Goal: Information Seeking & Learning: Learn about a topic

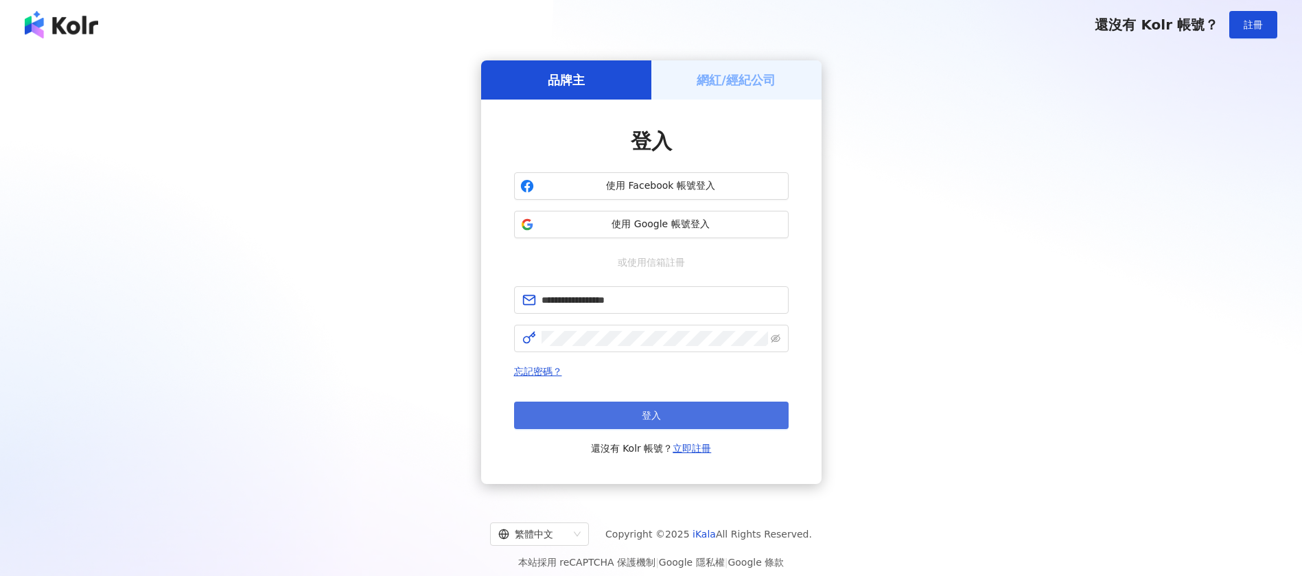
click at [646, 408] on button "登入" at bounding box center [651, 414] width 275 height 27
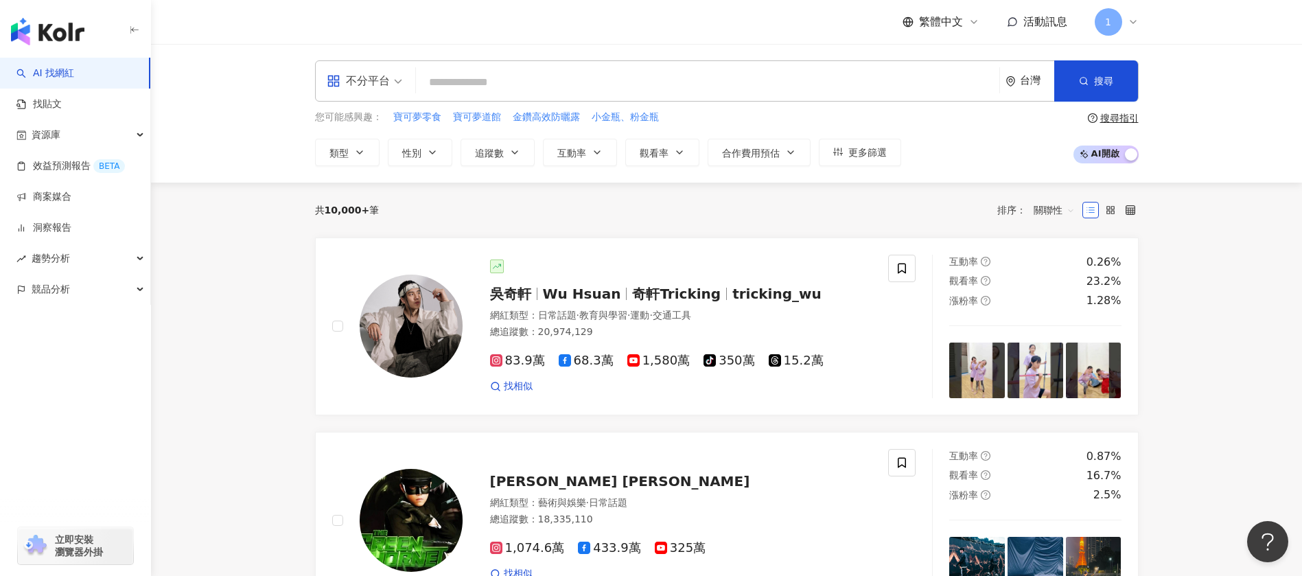
paste input "*********"
type input "*********"
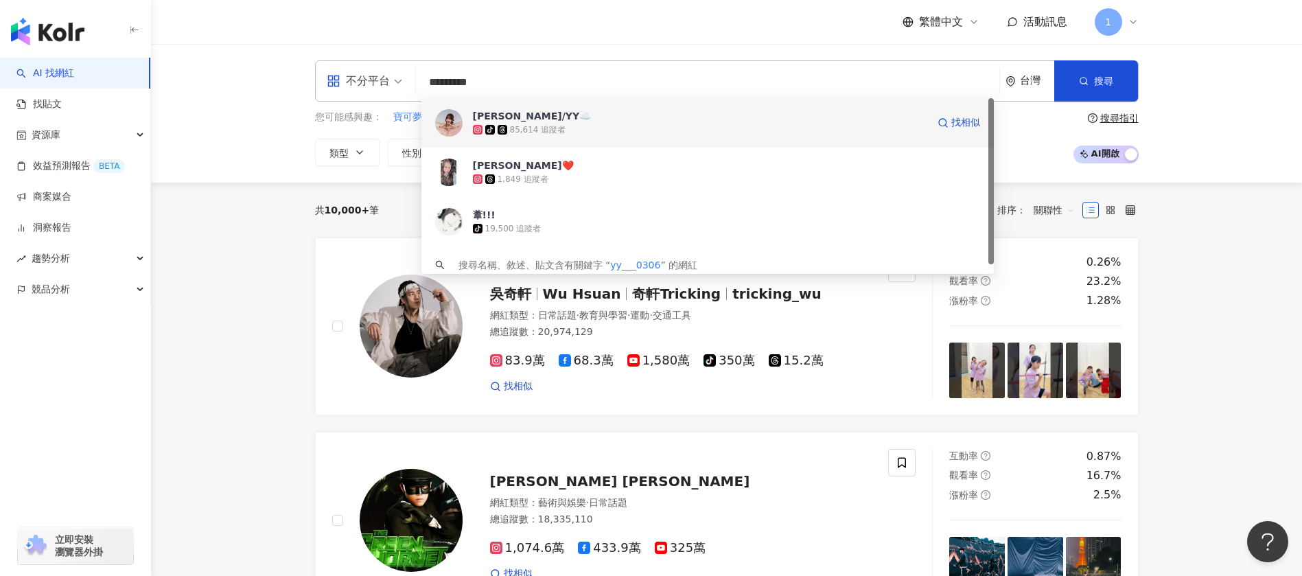
click at [555, 119] on span "[PERSON_NAME]/YY☁️" at bounding box center [700, 116] width 454 height 14
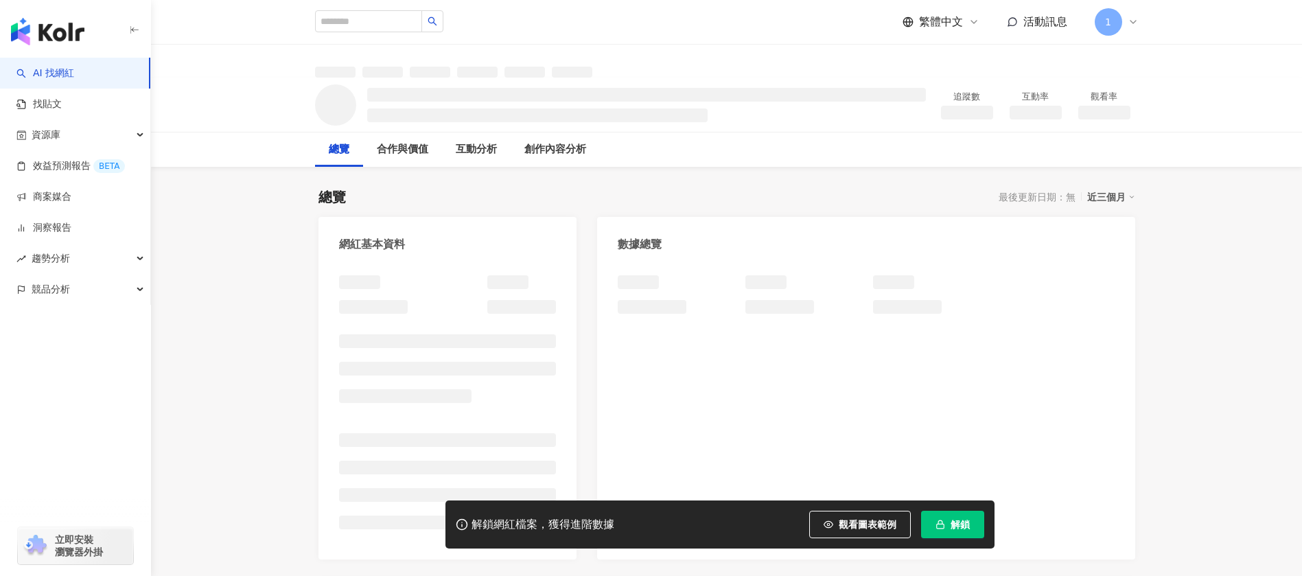
click at [953, 525] on span "解鎖" at bounding box center [960, 524] width 19 height 11
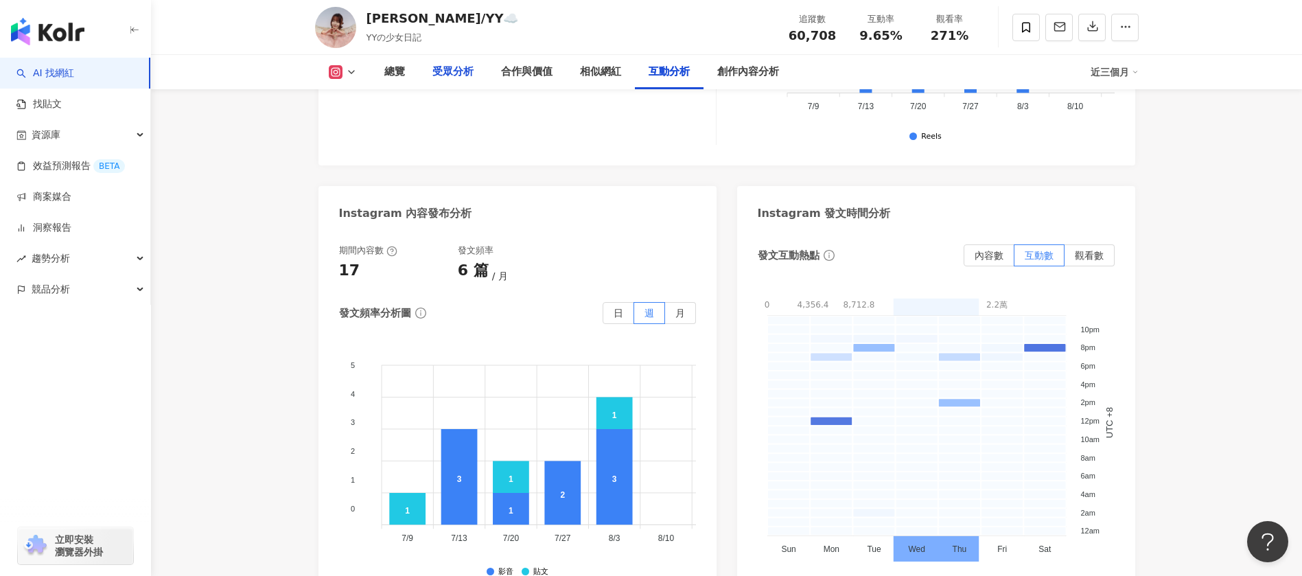
scroll to position [3355, 0]
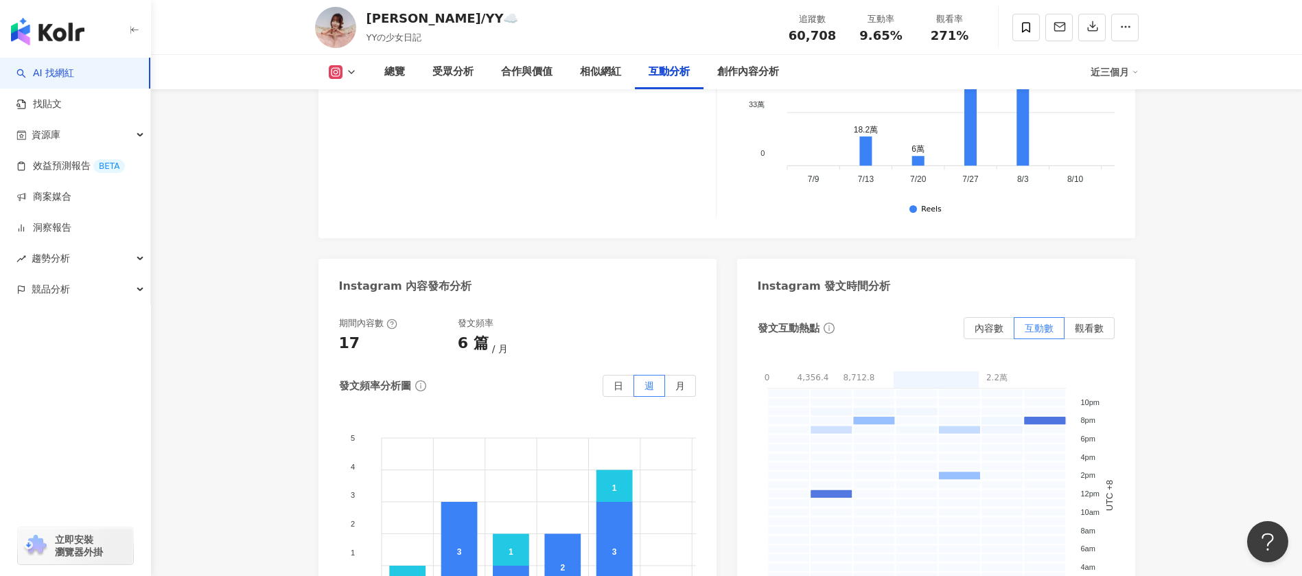
click at [358, 21] on div "[PERSON_NAME]/[PERSON_NAME] YYの少女日記 追蹤數 60,708 互動率 9.65% 觀看率 271%" at bounding box center [727, 27] width 878 height 54
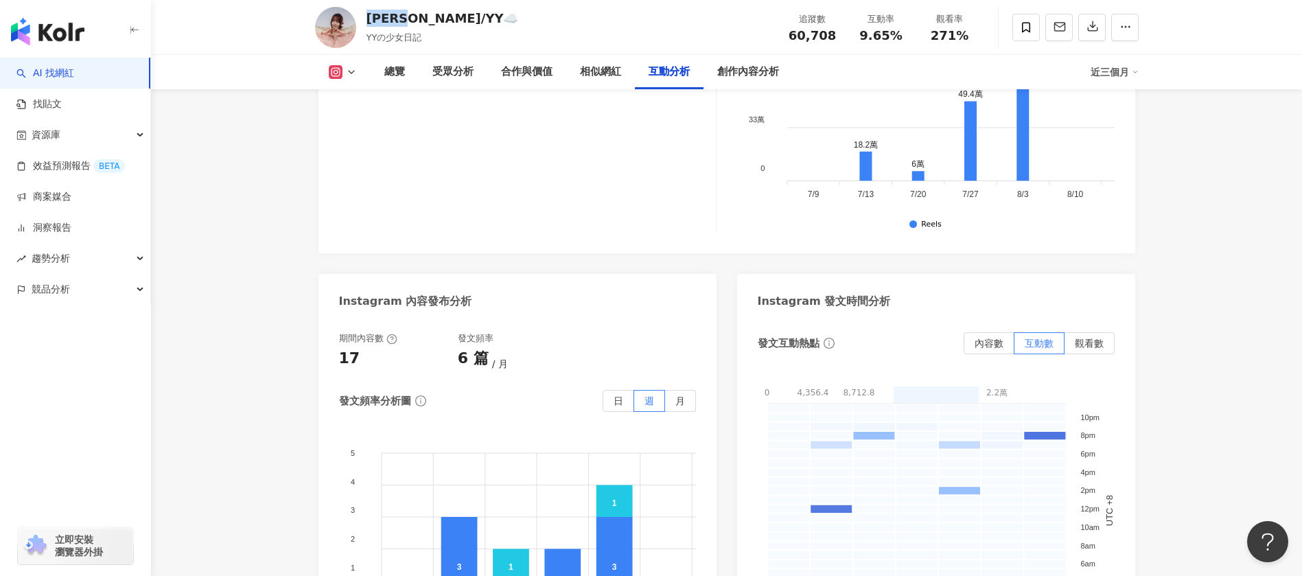
drag, startPoint x: 369, startPoint y: 19, endPoint x: 412, endPoint y: 12, distance: 43.1
click at [412, 12] on div "[PERSON_NAME]/YY☁️" at bounding box center [442, 18] width 152 height 17
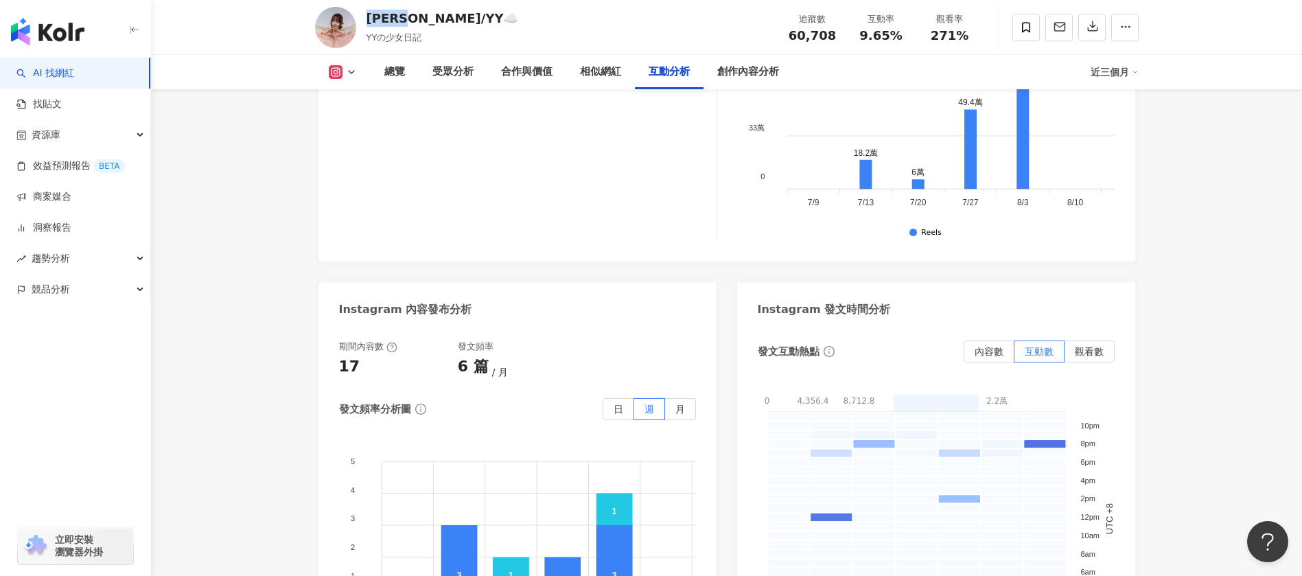
copy div "[PERSON_NAME]/YY"
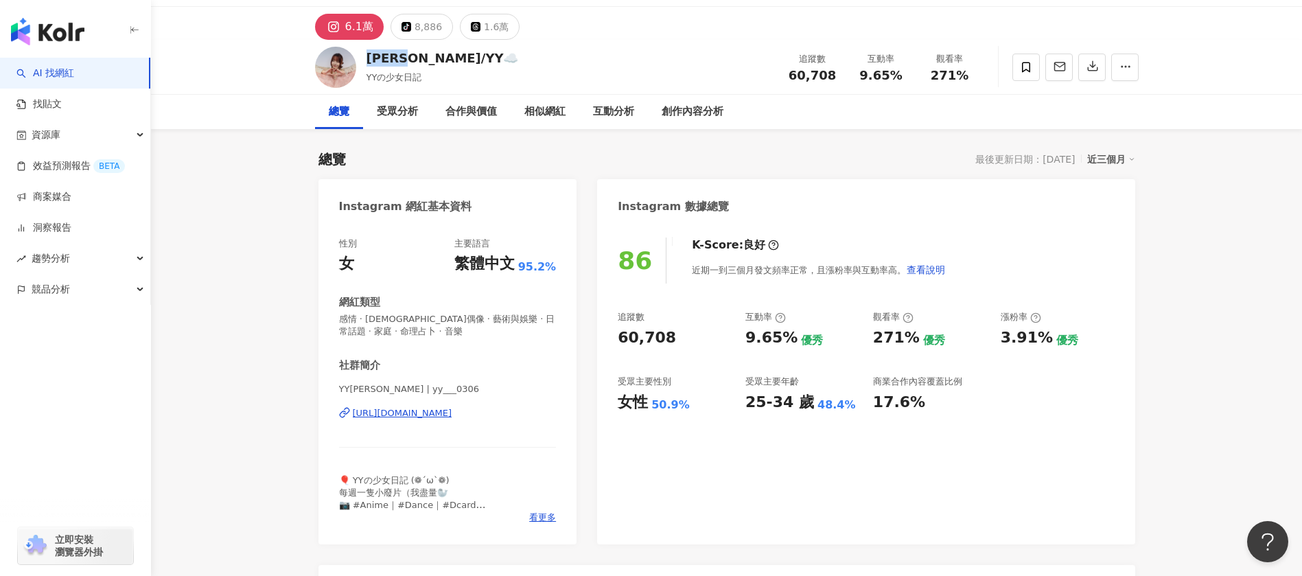
scroll to position [0, 0]
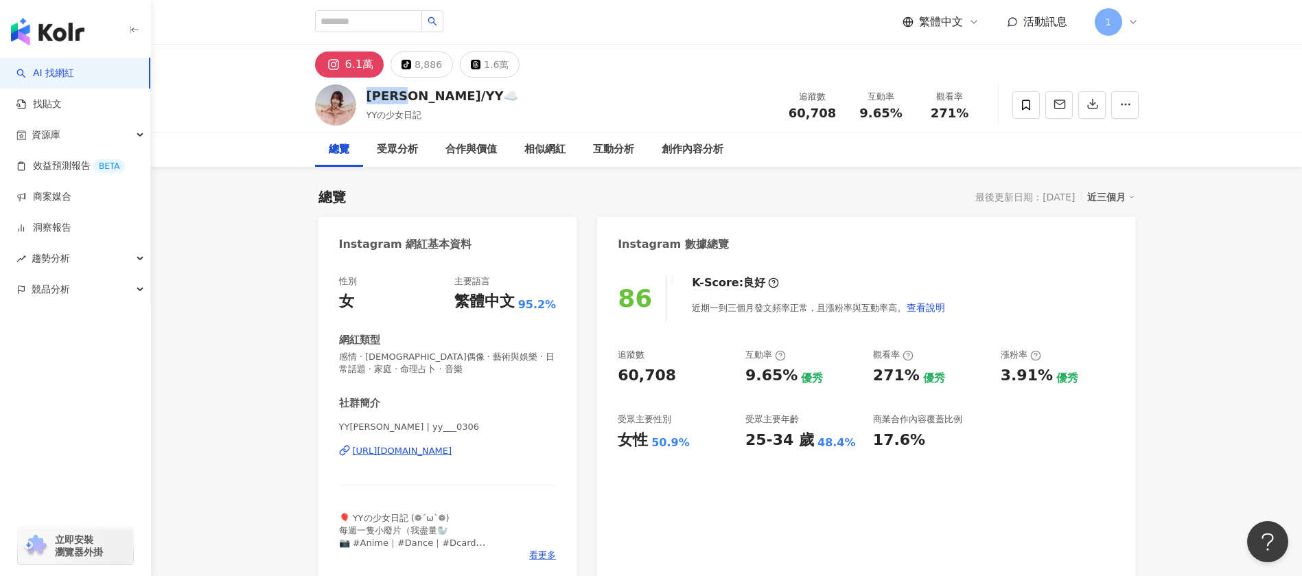
click at [428, 454] on div "[URL][DOMAIN_NAME]" at bounding box center [403, 451] width 100 height 12
